Goal: Find specific page/section: Find specific page/section

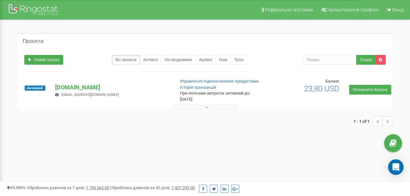
click at [12, 134] on div "Проєкти Новий проєкт Всі проєкти Активні Не продовжені Архівні [GEOGRAPHIC_DATA…" at bounding box center [205, 83] width 401 height 126
click at [217, 107] on button at bounding box center [205, 106] width 65 height 5
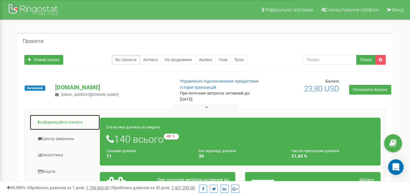
click at [70, 122] on link "Інформаційна панель" at bounding box center [65, 122] width 71 height 16
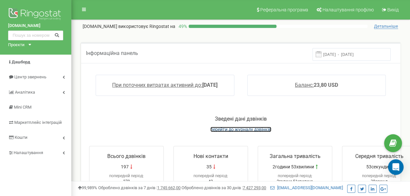
click at [259, 127] on span "перейти до журналу дзвінків" at bounding box center [240, 128] width 61 height 5
